Goal: Task Accomplishment & Management: Manage account settings

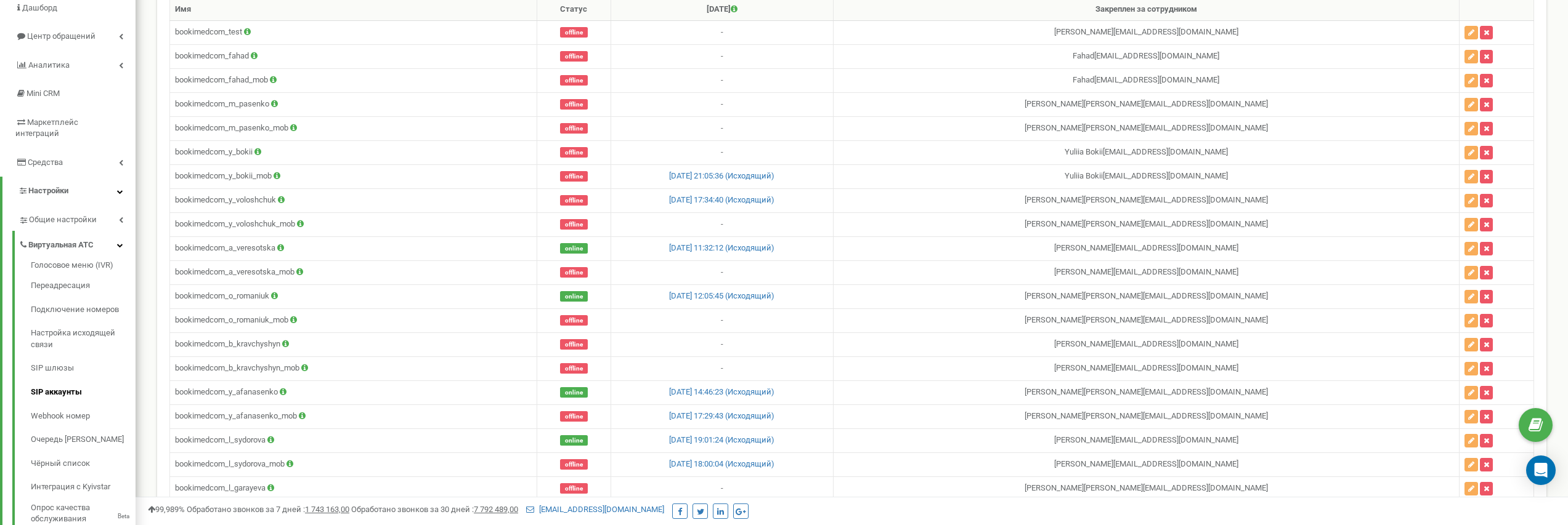
scroll to position [97, 0]
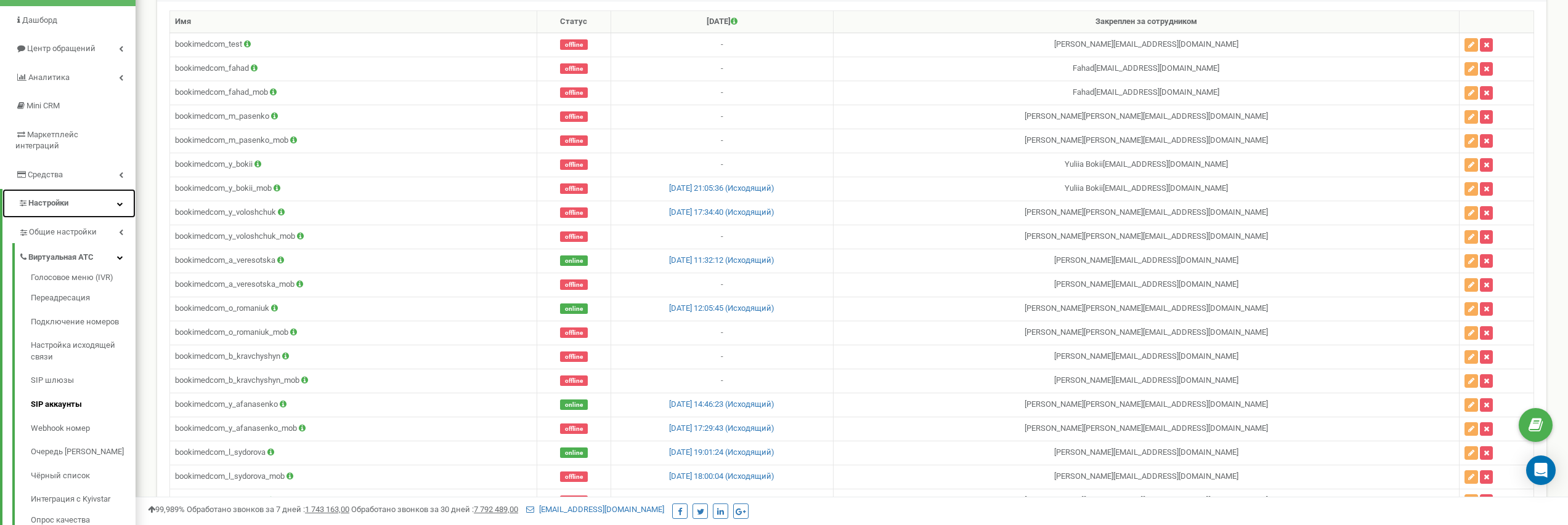
click at [93, 195] on link "Настройки" at bounding box center [69, 203] width 133 height 29
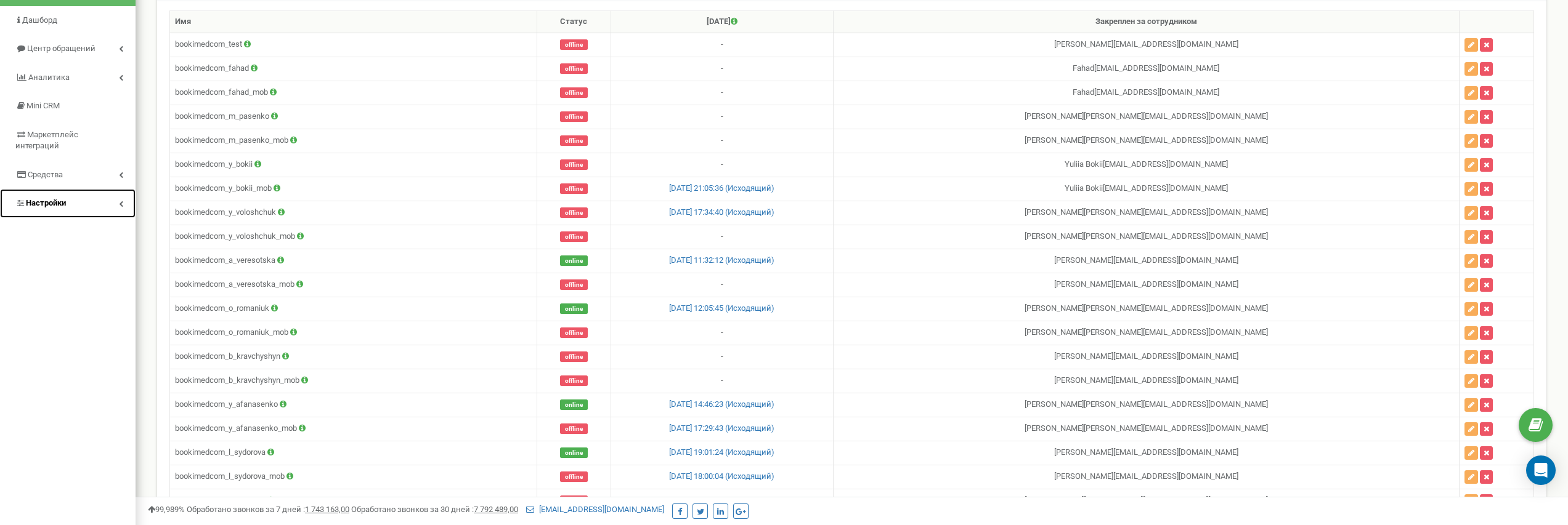
click at [93, 195] on link "Настройки" at bounding box center [68, 203] width 135 height 29
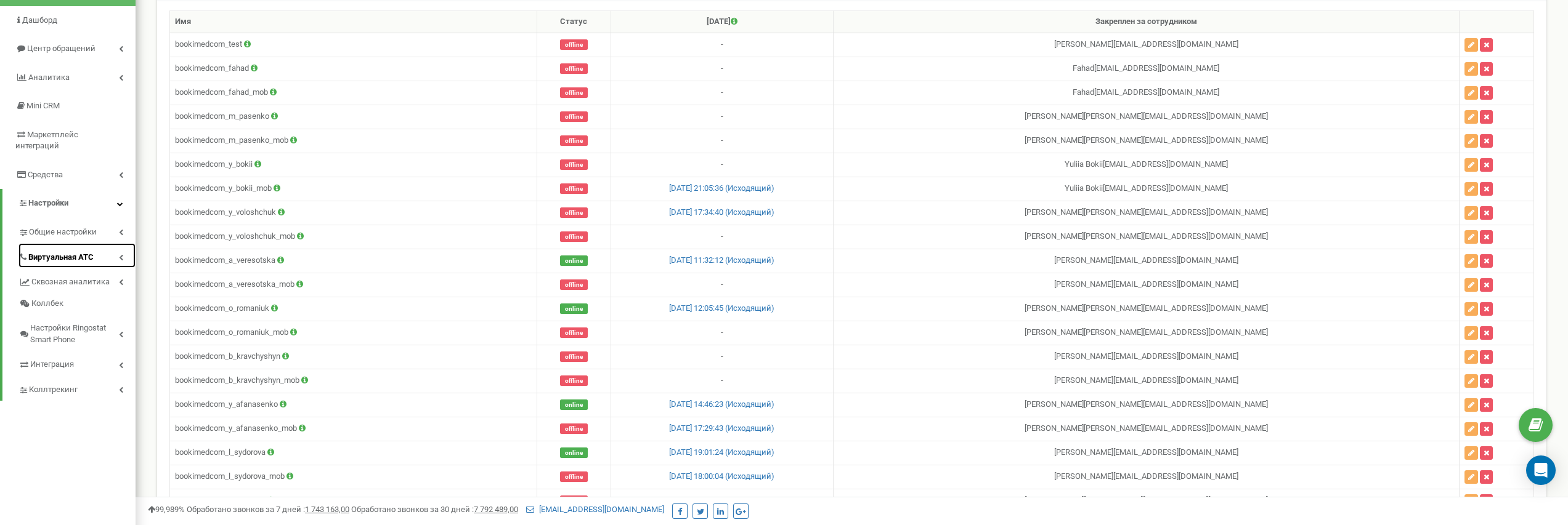
click at [89, 252] on span "Виртуальная АТС" at bounding box center [61, 258] width 65 height 12
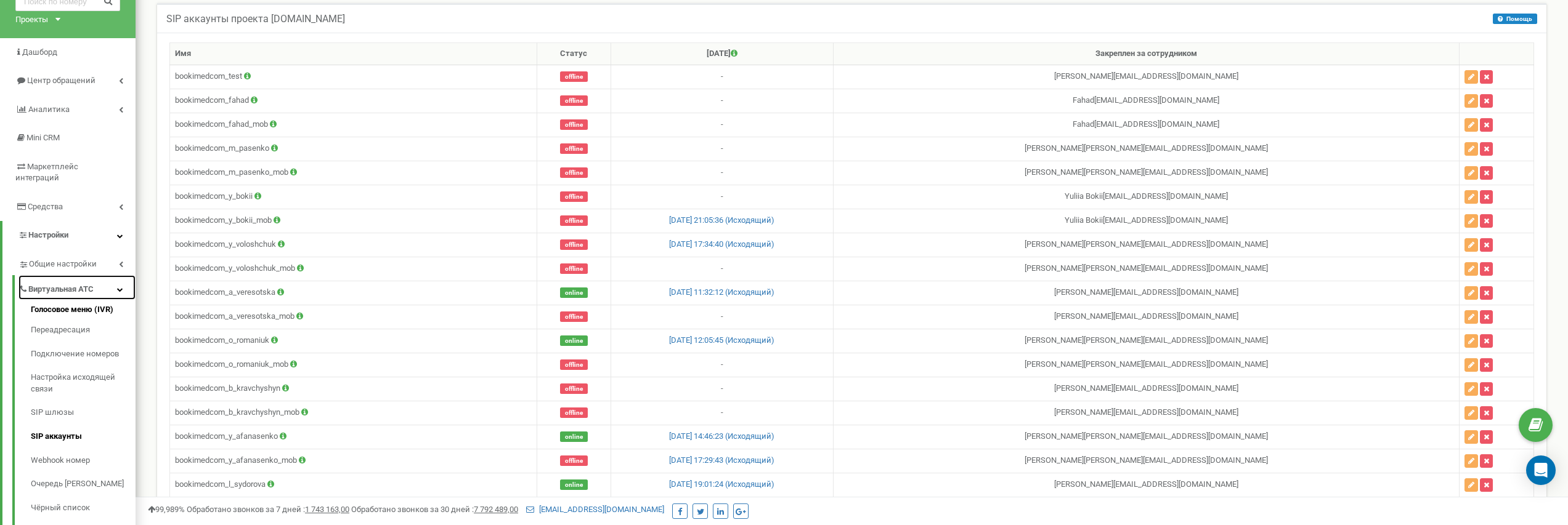
scroll to position [48, 0]
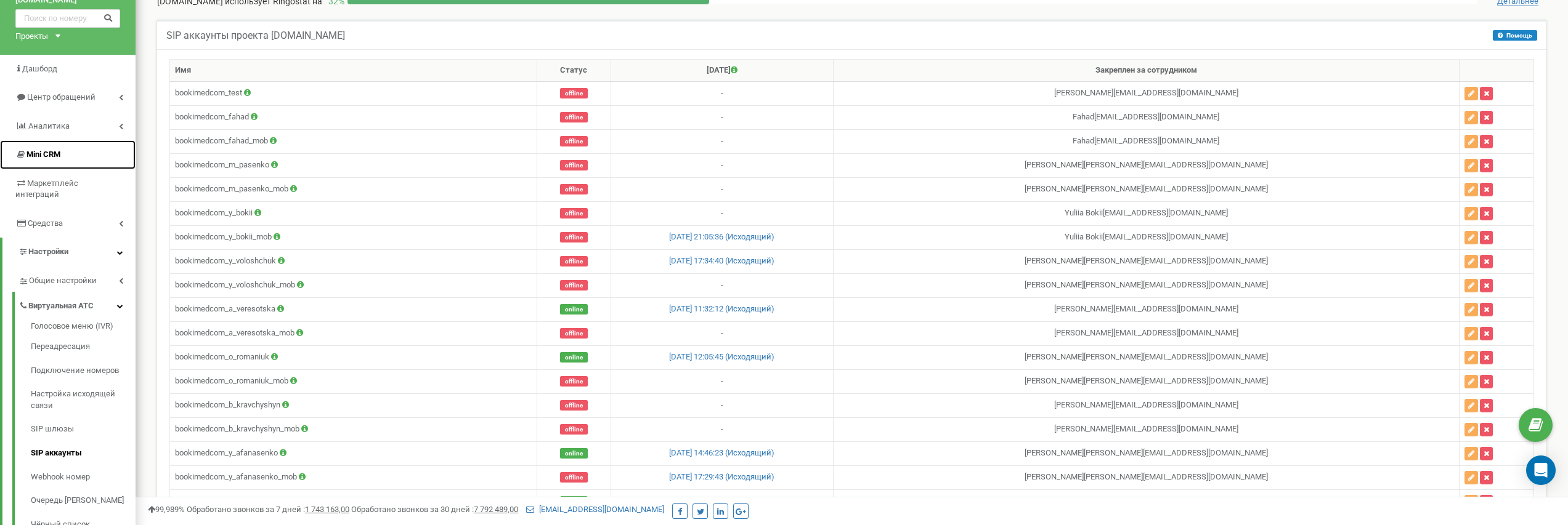
click at [65, 155] on link "Mini CRM" at bounding box center [68, 154] width 135 height 29
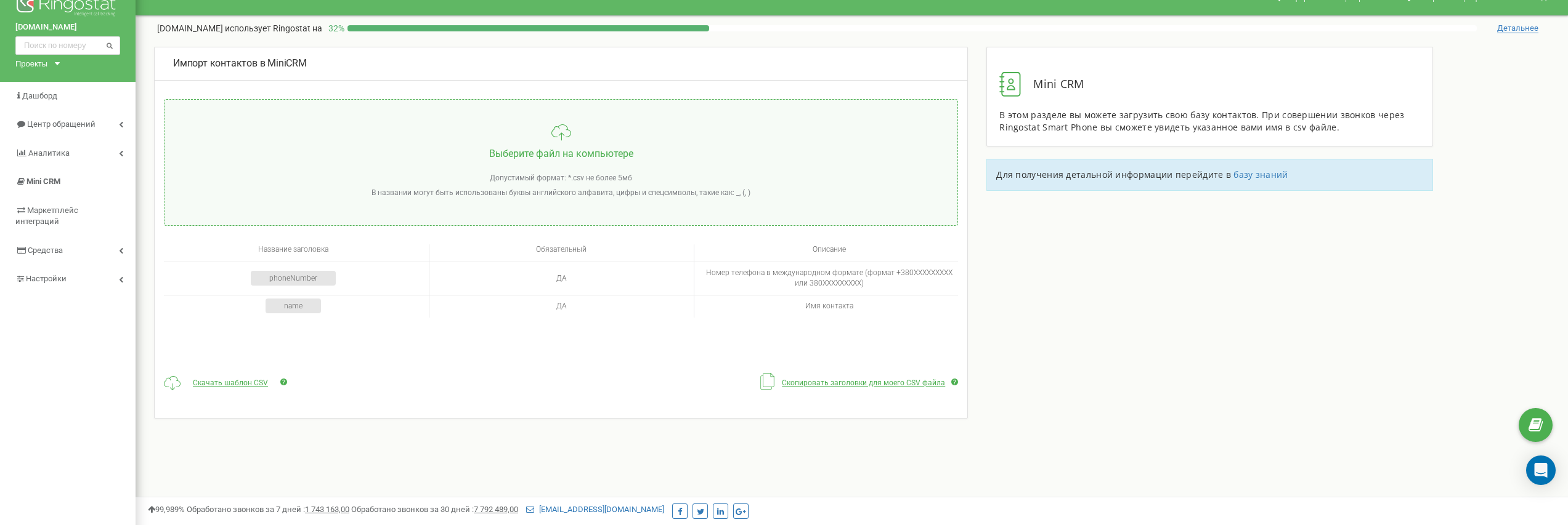
scroll to position [127, 0]
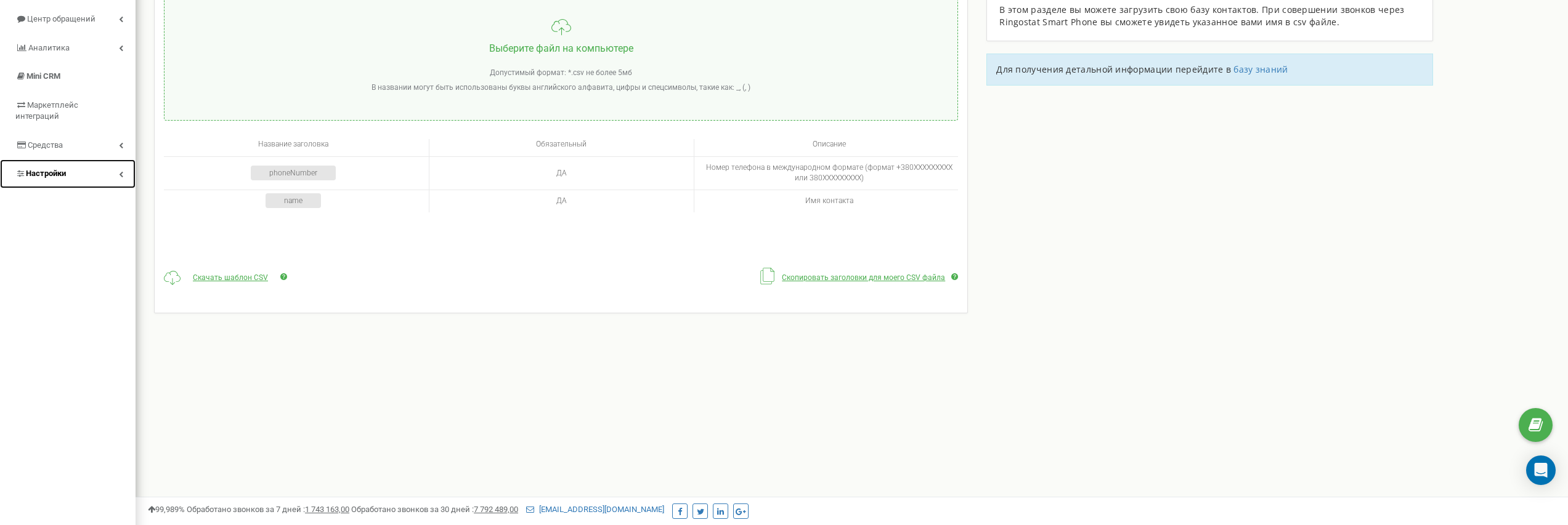
click at [41, 169] on span "Настройки" at bounding box center [45, 173] width 40 height 9
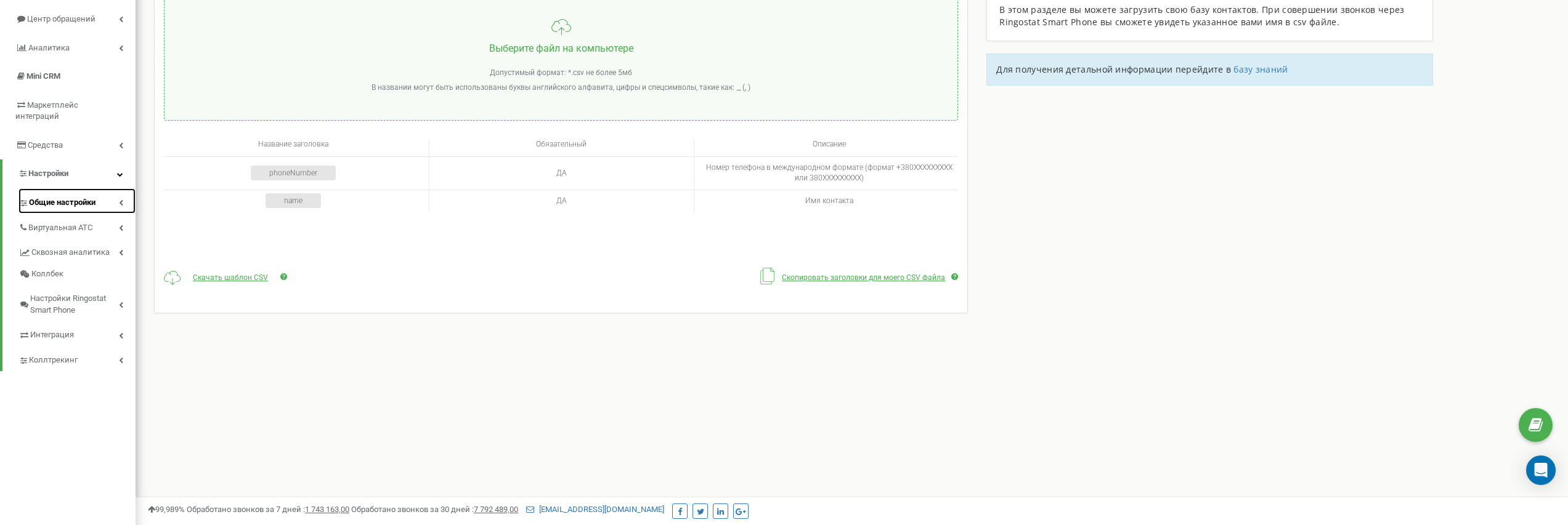
click at [80, 197] on span "Общие настройки" at bounding box center [62, 202] width 67 height 12
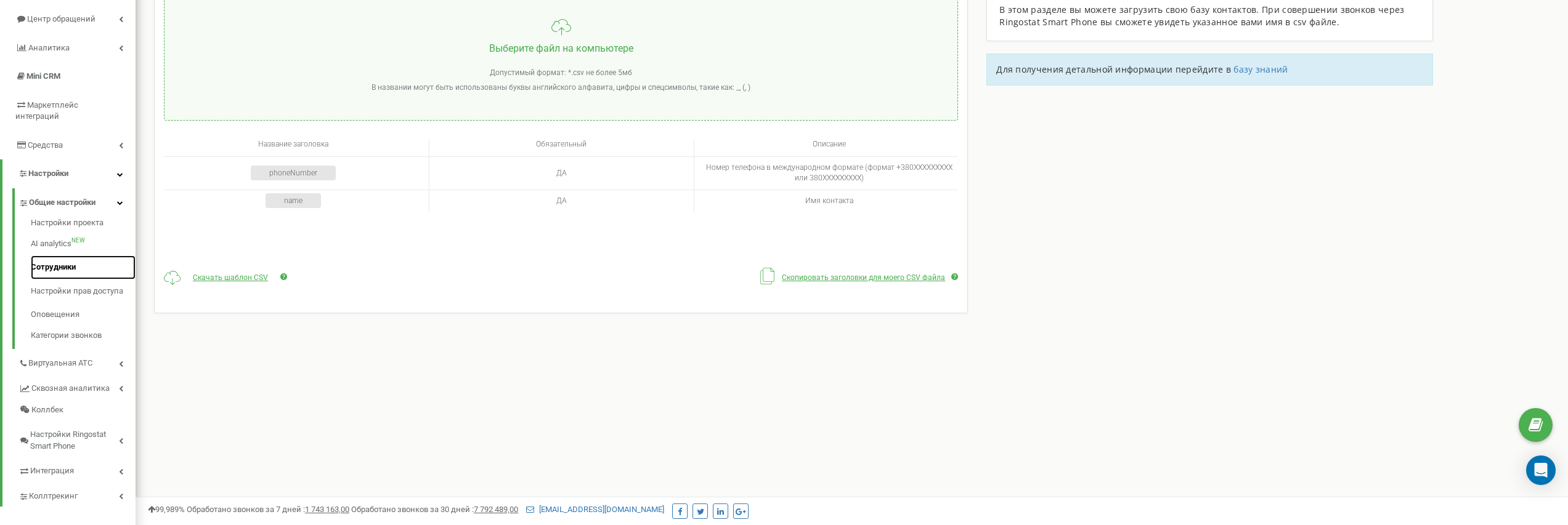
click at [62, 256] on link "Сотрудники" at bounding box center [83, 268] width 105 height 24
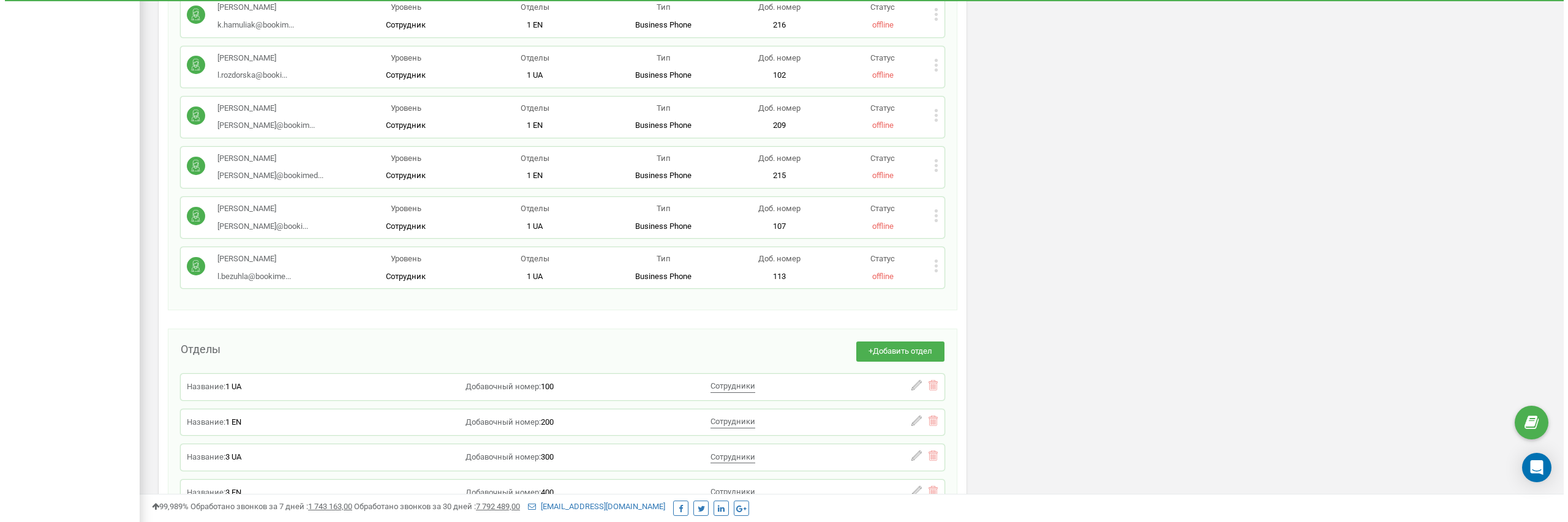
scroll to position [720, 0]
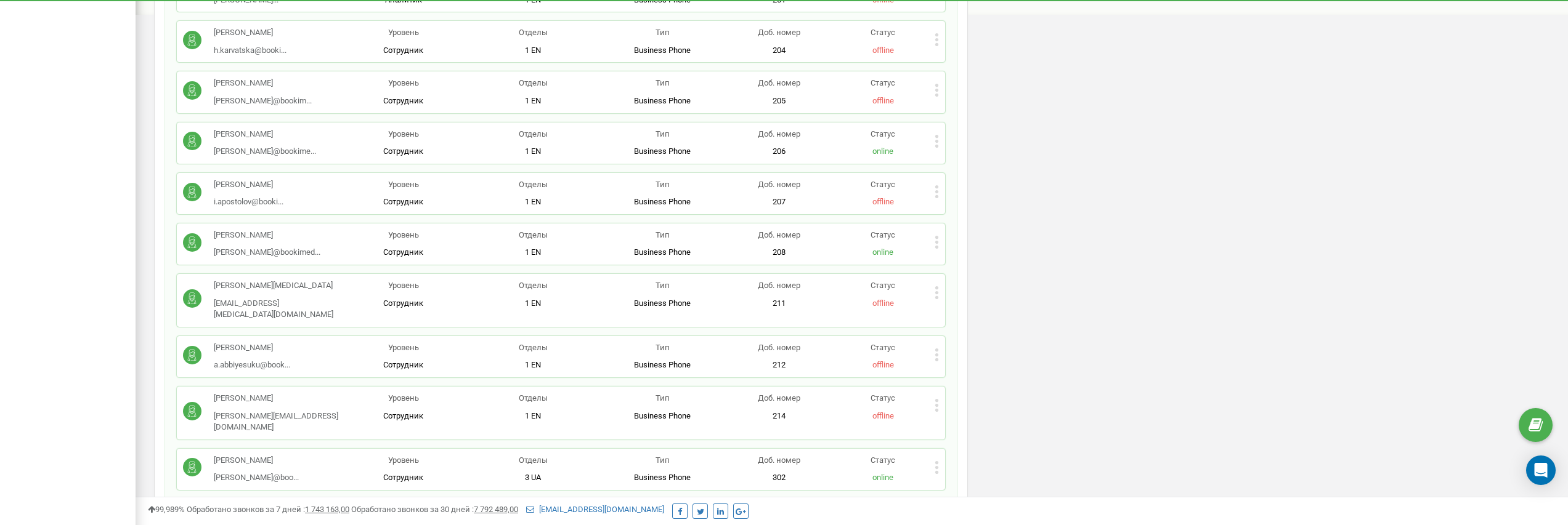
click at [935, 287] on icon at bounding box center [936, 293] width 5 height 13
click at [948, 327] on icon at bounding box center [947, 332] width 9 height 9
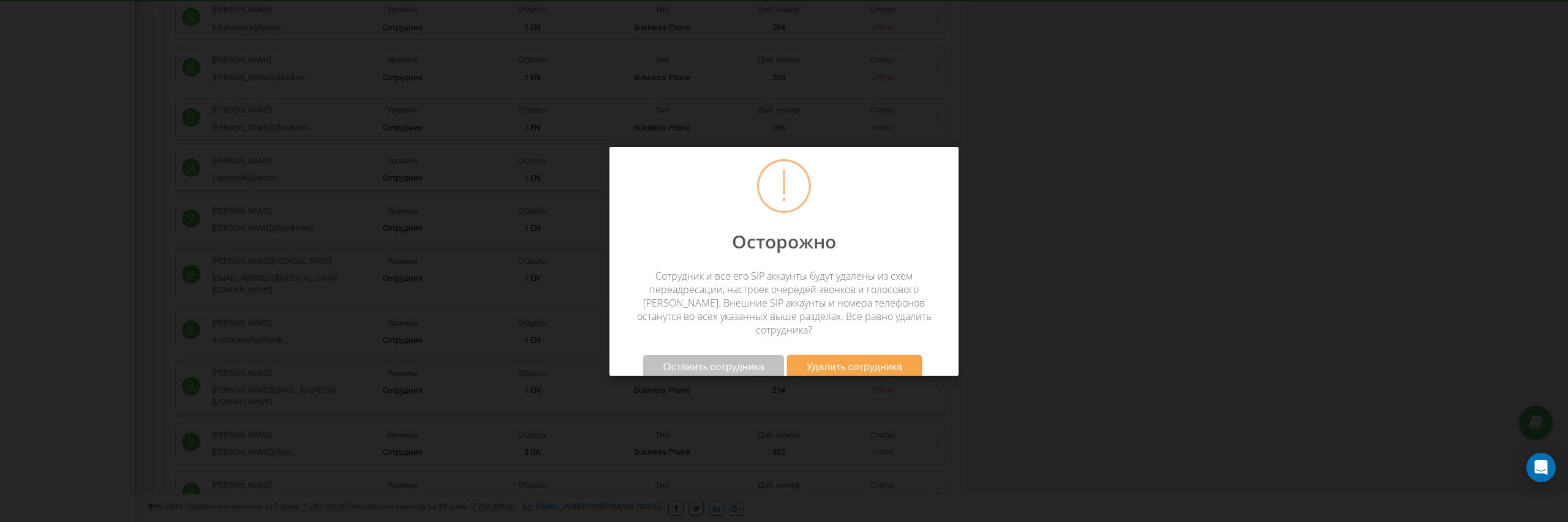
click at [852, 360] on span "Удалить сотрудника" at bounding box center [854, 366] width 96 height 13
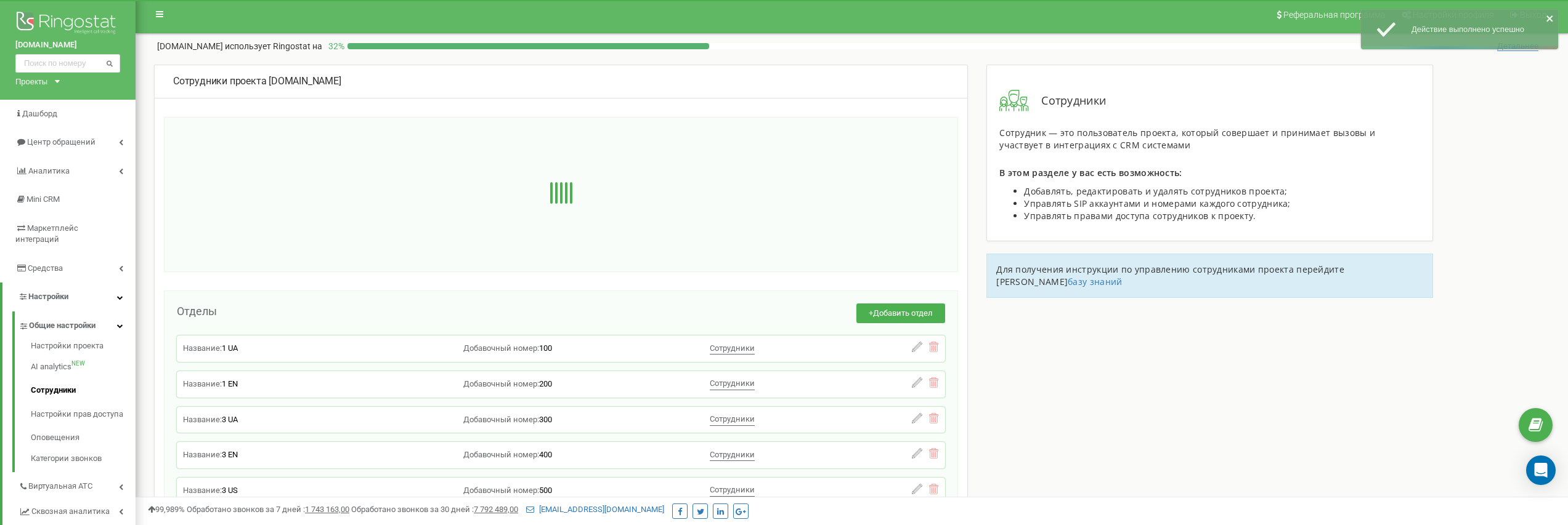
scroll to position [0, 0]
